Goal: Task Accomplishment & Management: Manage account settings

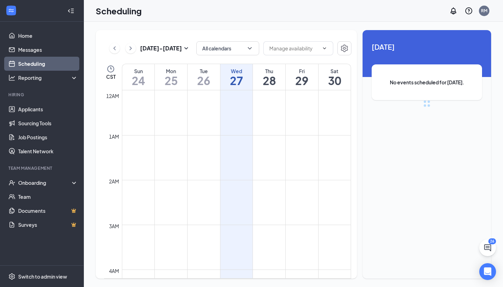
scroll to position [344, 0]
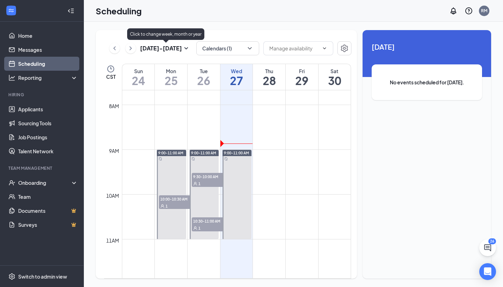
click at [159, 46] on h3 "[DATE] - [DATE]" at bounding box center [161, 48] width 42 height 8
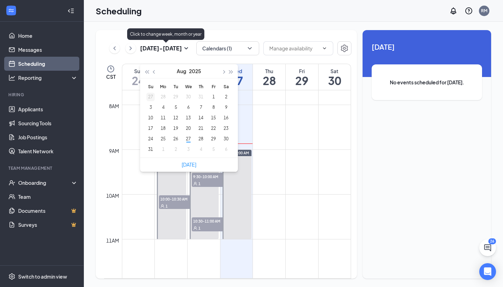
type input "[DATE]"
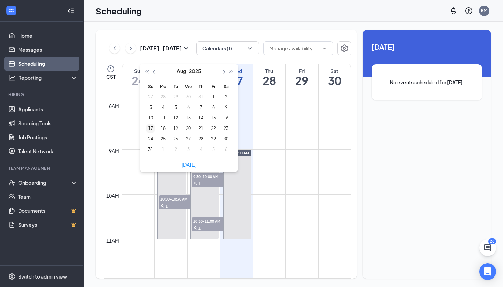
type input "[DATE]"
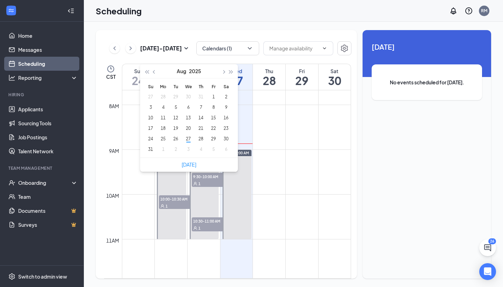
type input "[DATE]"
click at [304, 76] on h1 "29" at bounding box center [302, 80] width 32 height 12
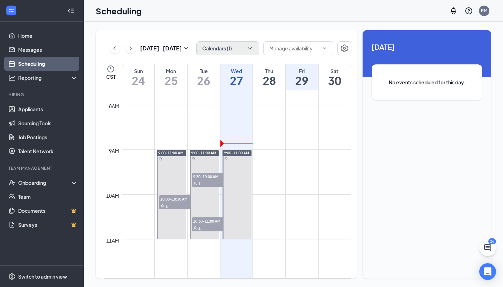
click at [249, 46] on icon "ChevronDown" at bounding box center [249, 48] width 7 height 7
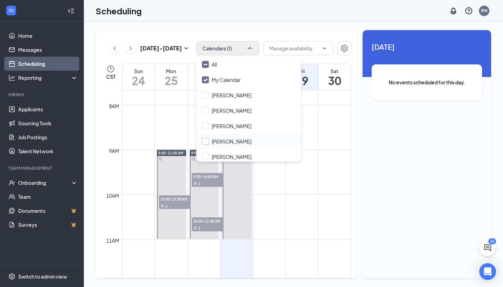
click at [205, 141] on input "[PERSON_NAME]" at bounding box center [227, 141] width 50 height 7
checkbox input "true"
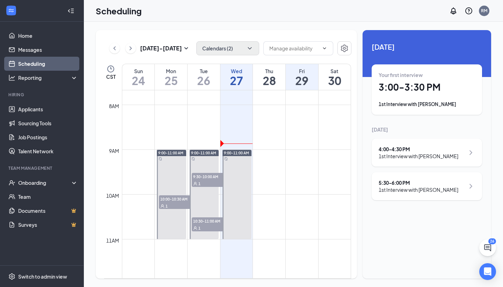
click at [287, 188] on td at bounding box center [236, 188] width 229 height 11
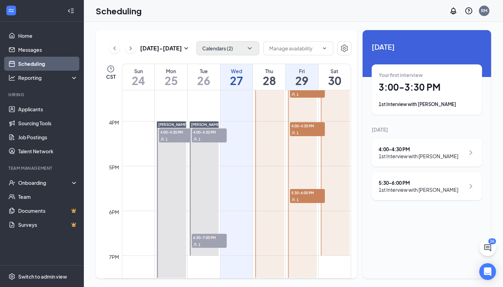
scroll to position [637, 0]
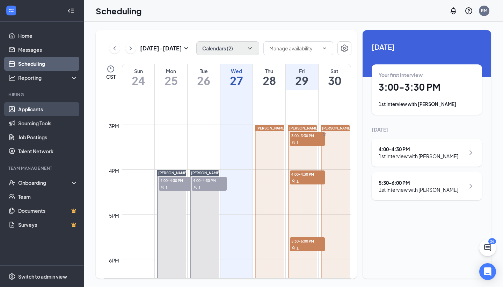
click at [24, 111] on link "Applicants" at bounding box center [48, 109] width 60 height 14
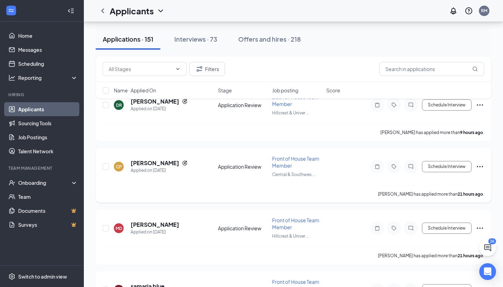
scroll to position [67, 0]
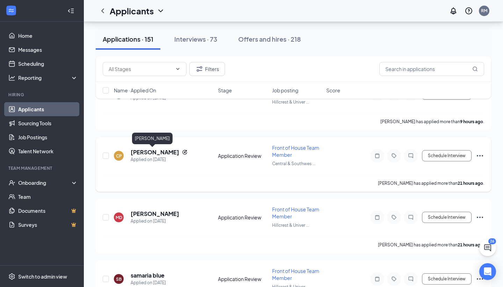
click at [151, 155] on h5 "[PERSON_NAME]" at bounding box center [155, 152] width 49 height 8
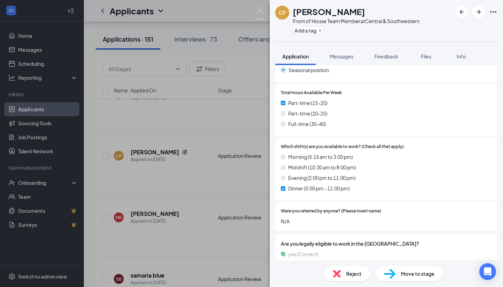
scroll to position [318, 0]
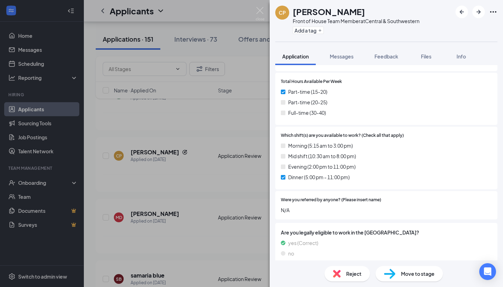
click at [175, 200] on div "CP [PERSON_NAME] Front of House Team Member at Central & Southwestern Add a tag…" at bounding box center [251, 143] width 503 height 287
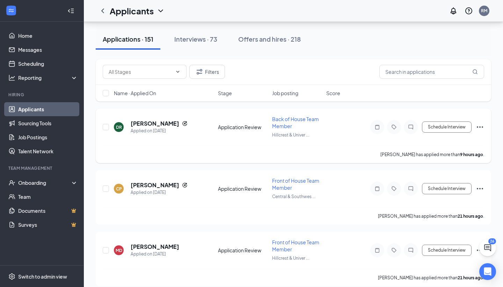
scroll to position [33, 0]
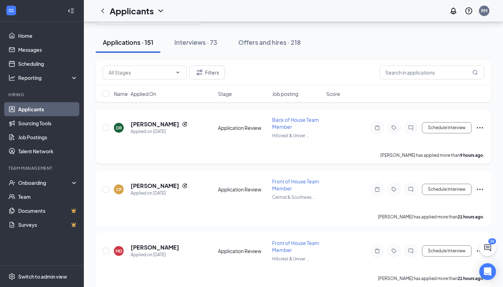
click at [165, 124] on h5 "[PERSON_NAME]" at bounding box center [155, 124] width 49 height 8
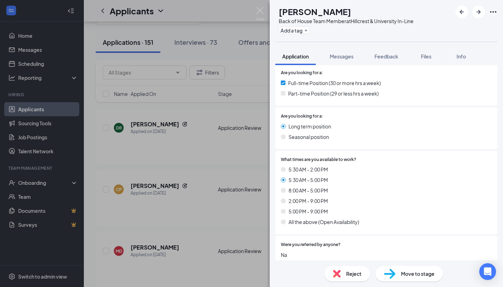
scroll to position [578, 0]
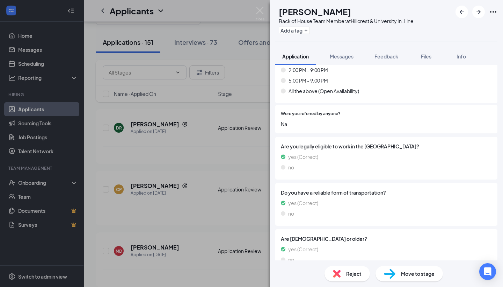
click at [155, 226] on div "DR [PERSON_NAME] Back of House Team Member at [GEOGRAPHIC_DATA] In-Line Add a t…" at bounding box center [251, 143] width 503 height 287
